Goal: Information Seeking & Learning: Learn about a topic

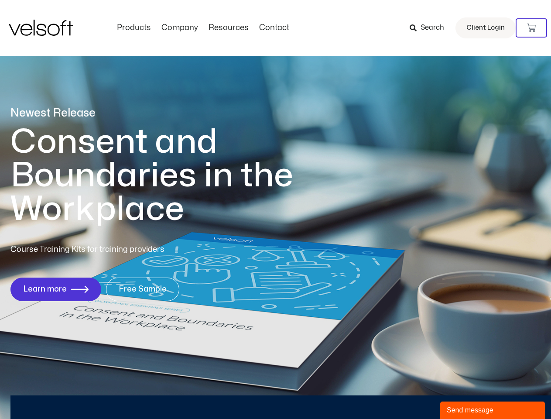
click at [275, 209] on h1 "Consent and Boundaries in the Workplace" at bounding box center [169, 175] width 318 height 101
click at [531, 28] on icon at bounding box center [531, 28] width 9 height 9
click at [492, 410] on div "Send message" at bounding box center [493, 410] width 92 height 10
